Goal: Transaction & Acquisition: Obtain resource

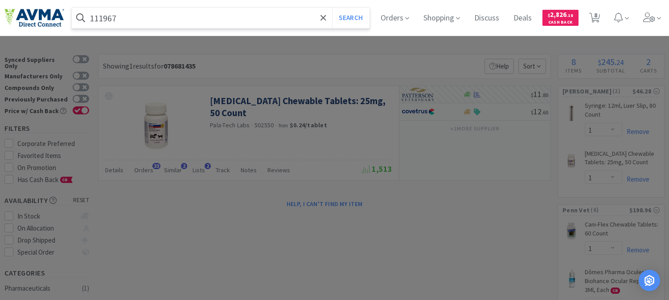
select select "1"
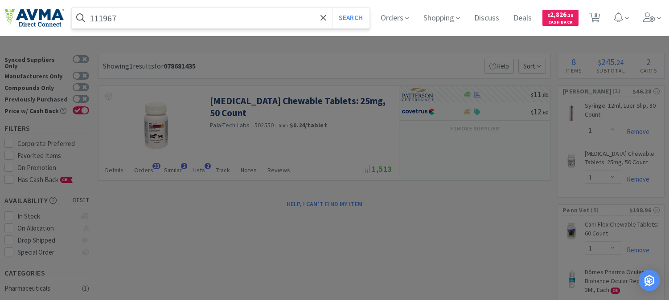
select select "1"
click at [358, 16] on button "Search" at bounding box center [350, 18] width 37 height 21
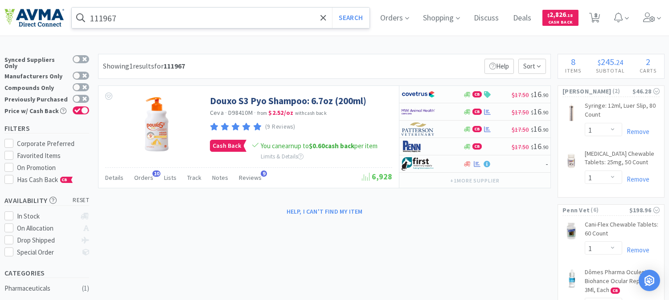
click at [143, 21] on input "111967" at bounding box center [221, 18] width 298 height 21
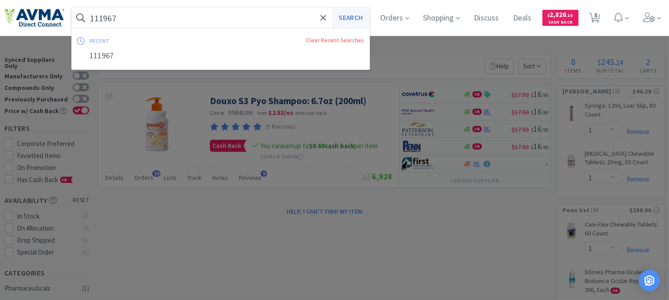
click at [354, 17] on button "Search" at bounding box center [350, 18] width 37 height 21
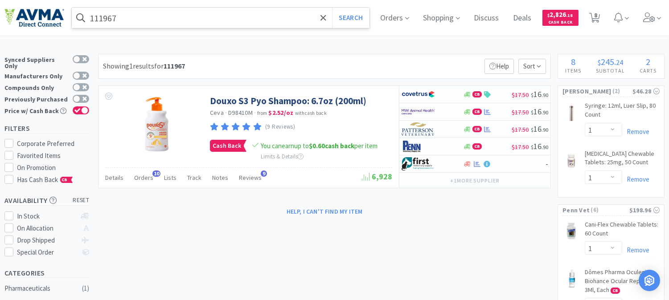
click at [129, 17] on input "111967" at bounding box center [221, 18] width 298 height 21
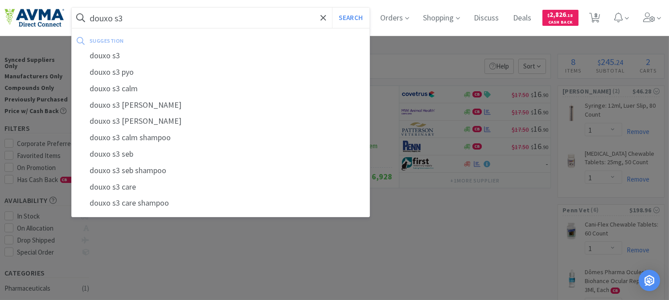
type input "douxo s3"
click at [332, 8] on button "Search" at bounding box center [350, 18] width 37 height 21
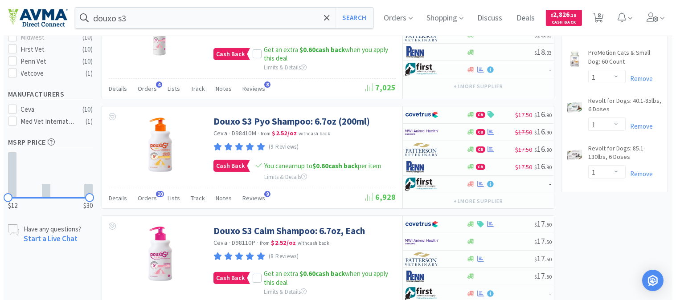
scroll to position [346, 0]
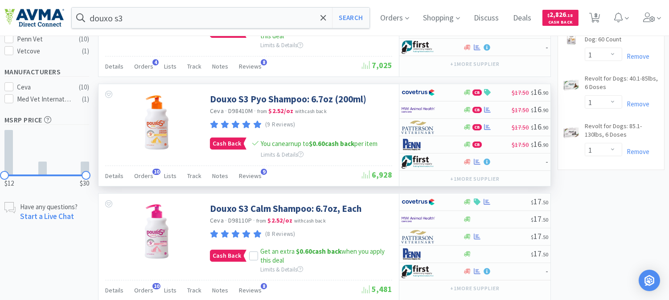
drag, startPoint x: 414, startPoint y: 109, endPoint x: 372, endPoint y: 114, distance: 42.2
click at [372, 114] on div "Ceva · D98410M · from $2.52 / oz with cash back" at bounding box center [300, 112] width 180 height 10
click at [422, 108] on img at bounding box center [418, 109] width 33 height 13
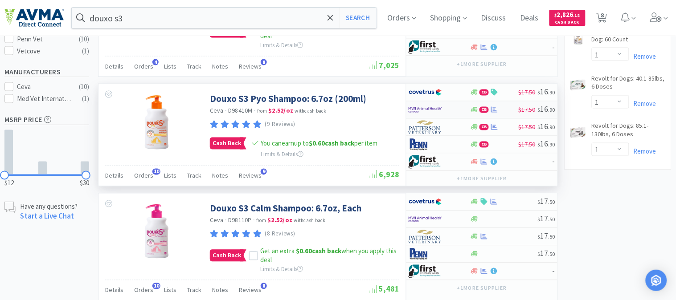
select select "1"
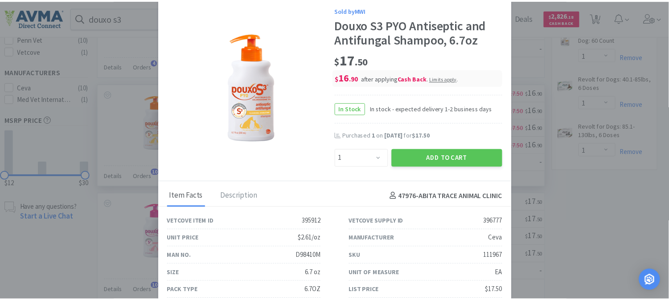
scroll to position [0, 0]
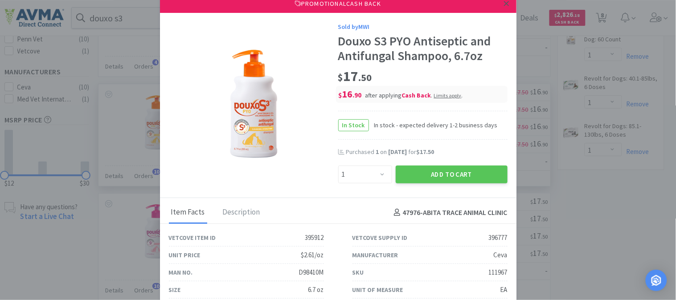
click at [504, 6] on icon at bounding box center [506, 4] width 5 height 8
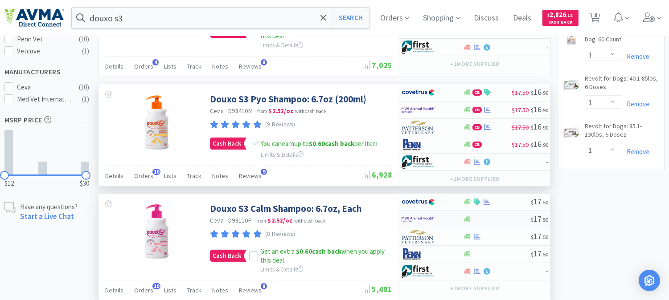
click at [420, 217] on img at bounding box center [418, 219] width 33 height 13
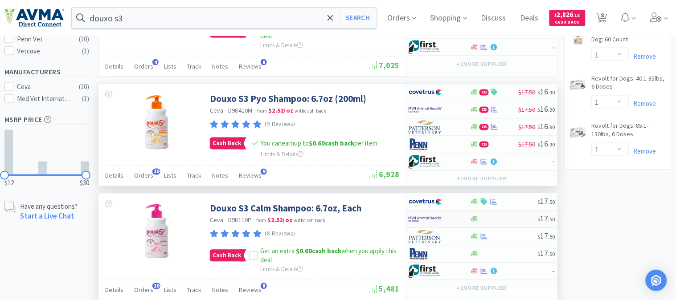
select select "1"
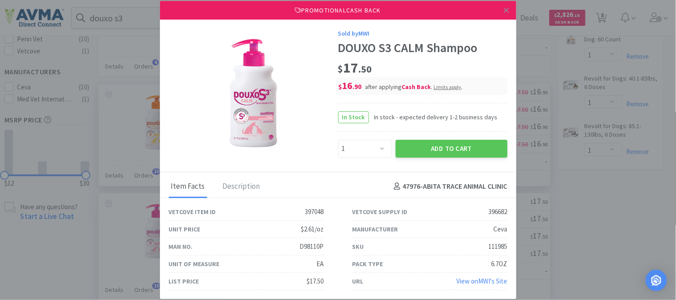
click at [500, 247] on div "111985" at bounding box center [498, 247] width 19 height 11
copy div "111985"
click at [506, 11] on icon at bounding box center [506, 10] width 5 height 5
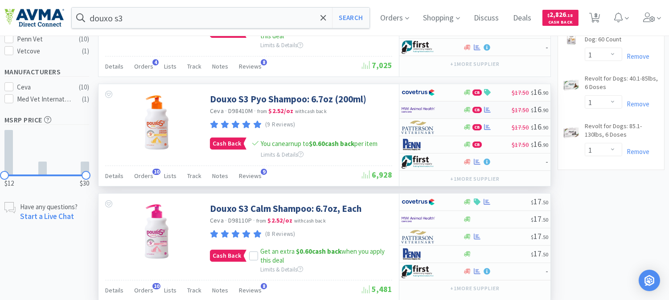
click at [420, 109] on img at bounding box center [418, 109] width 33 height 13
select select "1"
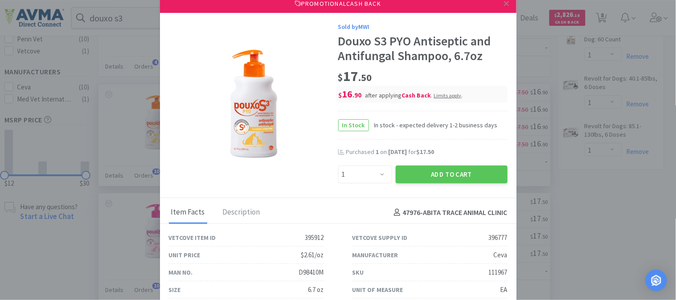
click at [489, 273] on div "111967" at bounding box center [498, 273] width 19 height 11
copy div "111967"
click at [504, 5] on icon at bounding box center [506, 3] width 5 height 5
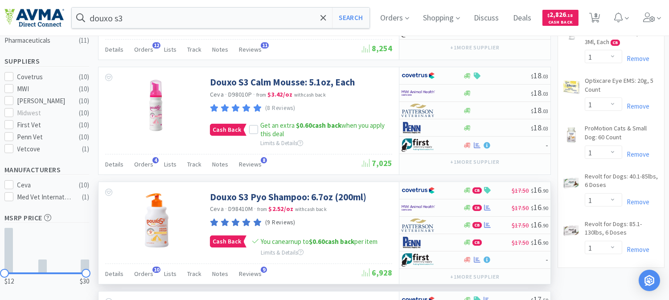
scroll to position [247, 0]
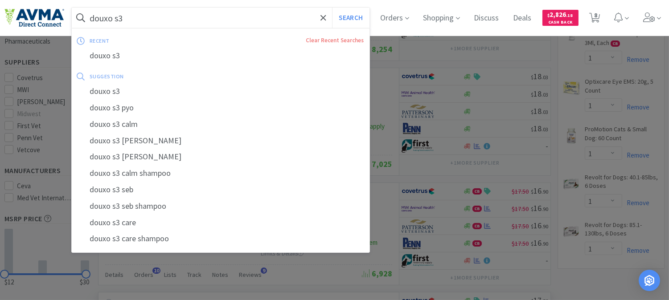
click at [194, 14] on input "douxo s3" at bounding box center [221, 18] width 298 height 21
paste input "111985"
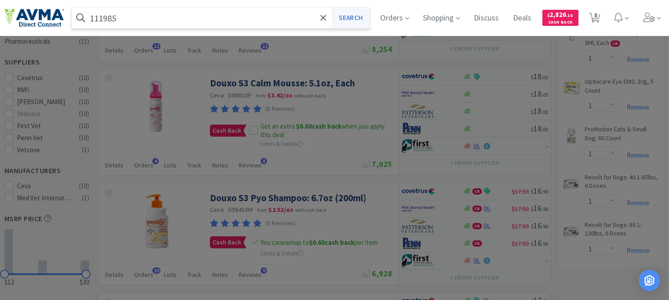
type input "111985"
click at [350, 18] on button "Search" at bounding box center [350, 18] width 37 height 21
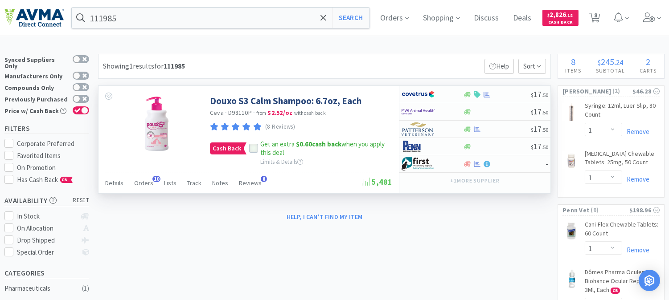
click at [253, 148] on icon at bounding box center [254, 149] width 6 height 6
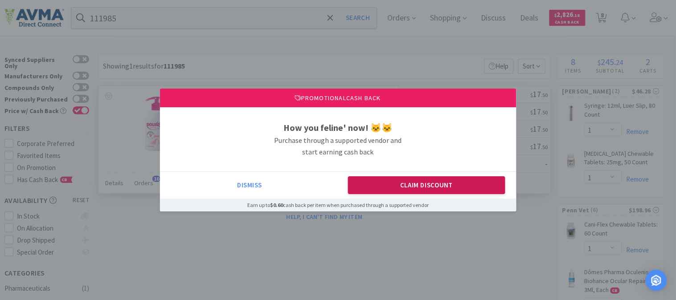
click at [404, 180] on button "Claim Discount" at bounding box center [426, 186] width 157 height 18
